Goal: Task Accomplishment & Management: Use online tool/utility

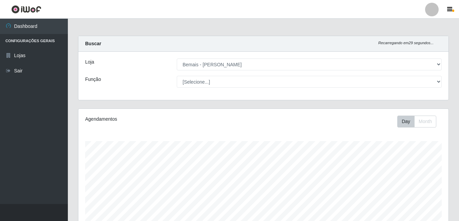
select select "230"
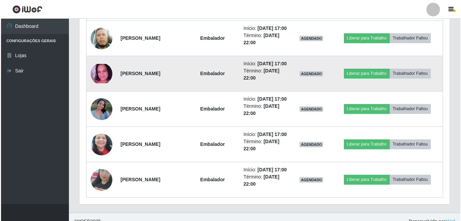
scroll to position [457, 0]
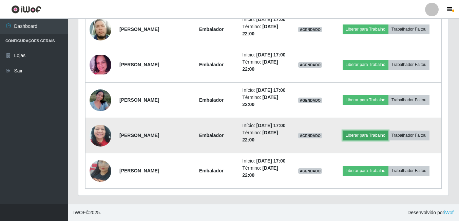
click at [353, 140] on button "Liberar para Trabalho" at bounding box center [366, 135] width 46 height 10
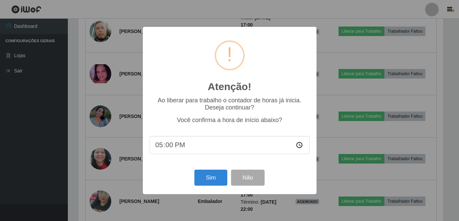
scroll to position [141, 367]
click at [213, 178] on button "Sim" at bounding box center [211, 177] width 33 height 16
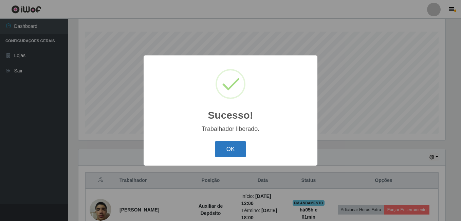
click at [227, 149] on button "OK" at bounding box center [231, 149] width 32 height 16
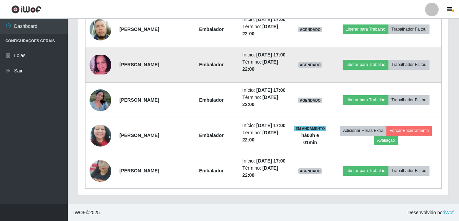
scroll to position [483, 0]
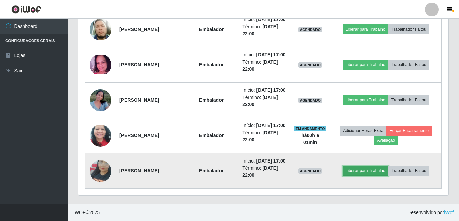
click at [365, 175] on button "Liberar para Trabalho" at bounding box center [366, 171] width 46 height 10
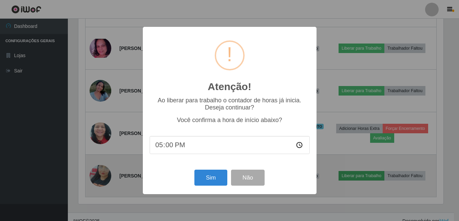
scroll to position [141, 367]
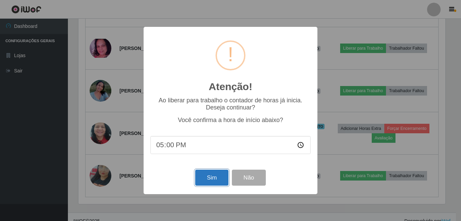
click at [212, 178] on button "Sim" at bounding box center [211, 177] width 33 height 16
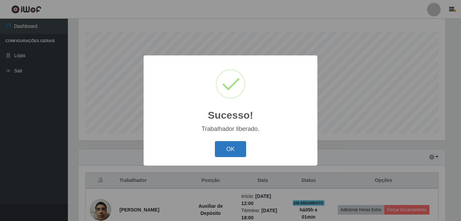
click at [235, 148] on button "OK" at bounding box center [231, 149] width 32 height 16
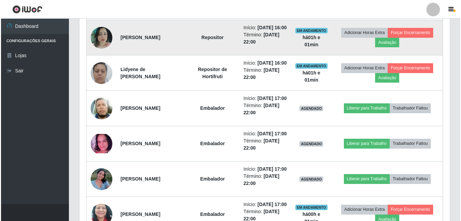
scroll to position [381, 0]
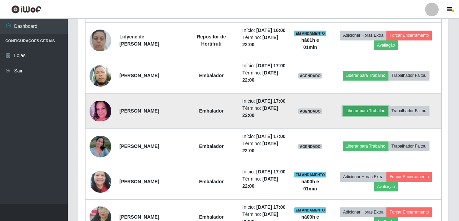
click at [357, 115] on button "Liberar para Trabalho" at bounding box center [366, 111] width 46 height 10
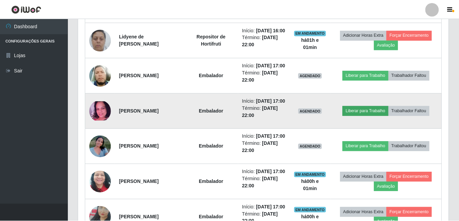
scroll to position [141, 367]
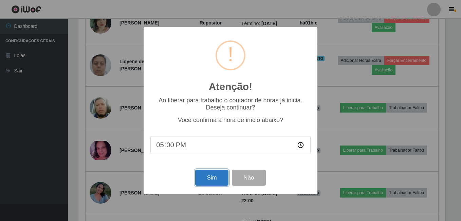
click at [205, 179] on button "Sim" at bounding box center [211, 177] width 33 height 16
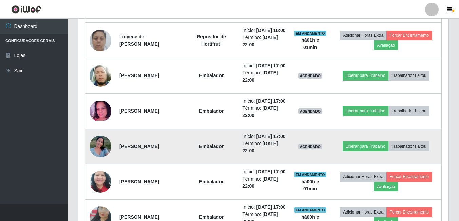
scroll to position [0, 0]
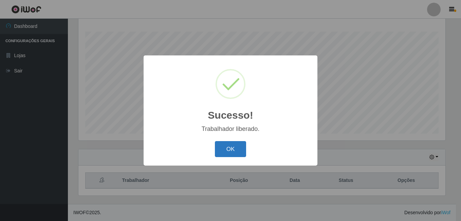
click at [221, 150] on button "OK" at bounding box center [231, 149] width 32 height 16
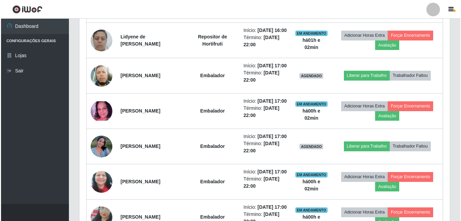
scroll to position [415, 0]
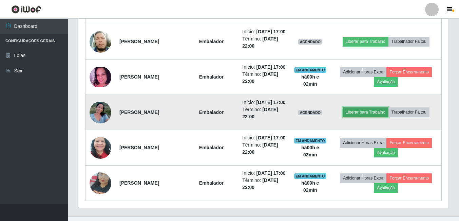
click at [365, 117] on button "Liberar para Trabalho" at bounding box center [366, 112] width 46 height 10
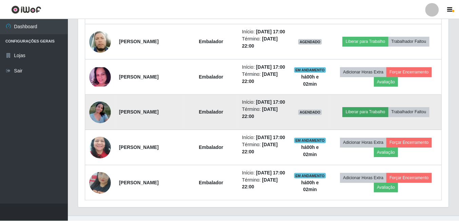
scroll to position [141, 367]
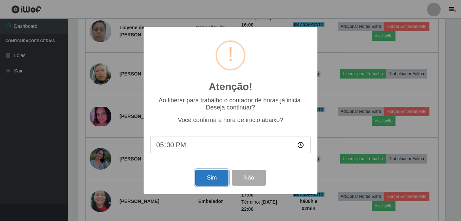
click at [219, 180] on button "Sim" at bounding box center [211, 177] width 33 height 16
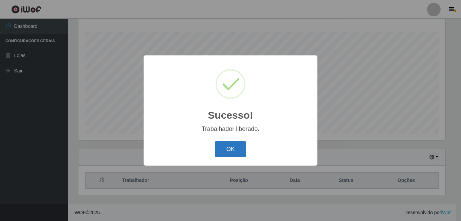
click at [230, 149] on button "OK" at bounding box center [231, 149] width 32 height 16
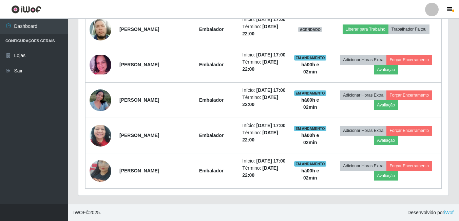
scroll to position [415, 0]
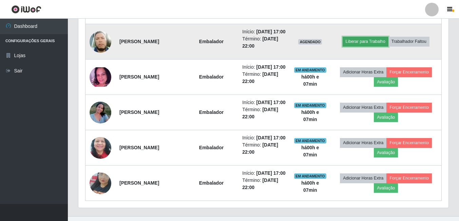
click at [376, 46] on button "Liberar para Trabalho" at bounding box center [366, 42] width 46 height 10
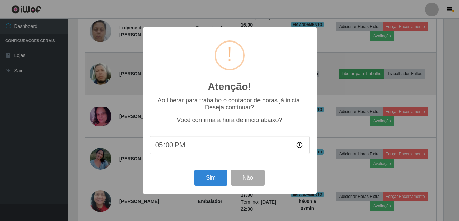
scroll to position [141, 367]
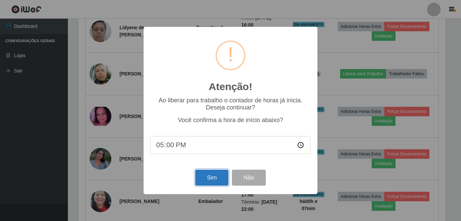
click at [206, 179] on button "Sim" at bounding box center [211, 177] width 33 height 16
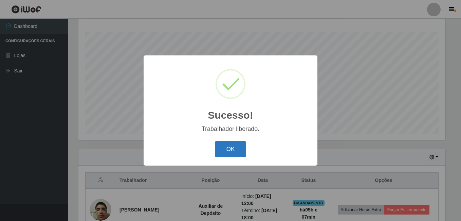
click at [230, 148] on button "OK" at bounding box center [231, 149] width 32 height 16
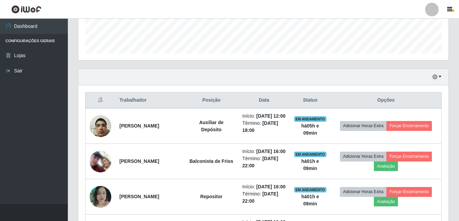
scroll to position [254, 0]
